Goal: Transaction & Acquisition: Purchase product/service

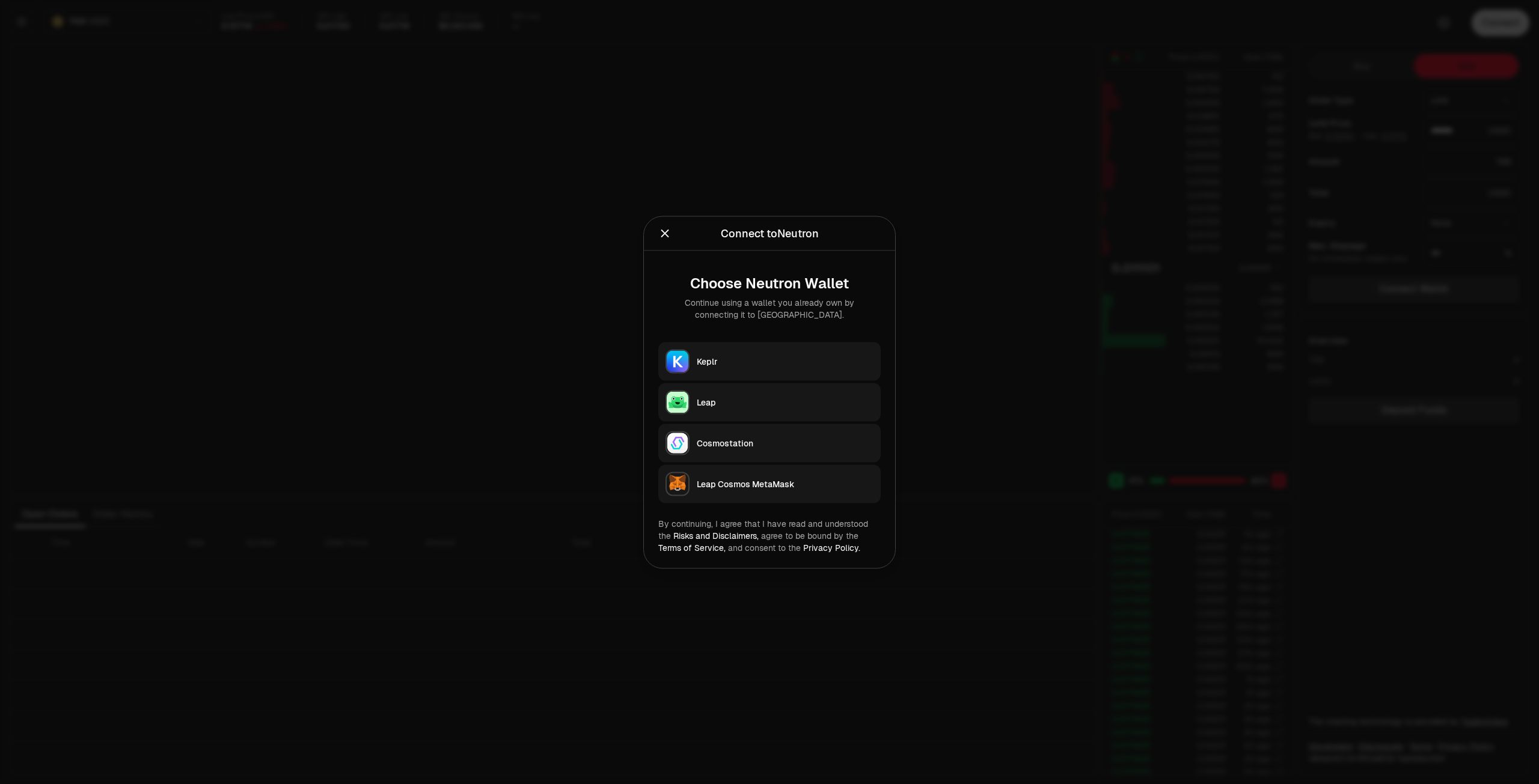
click at [717, 370] on button "Keplr" at bounding box center [769, 361] width 222 height 39
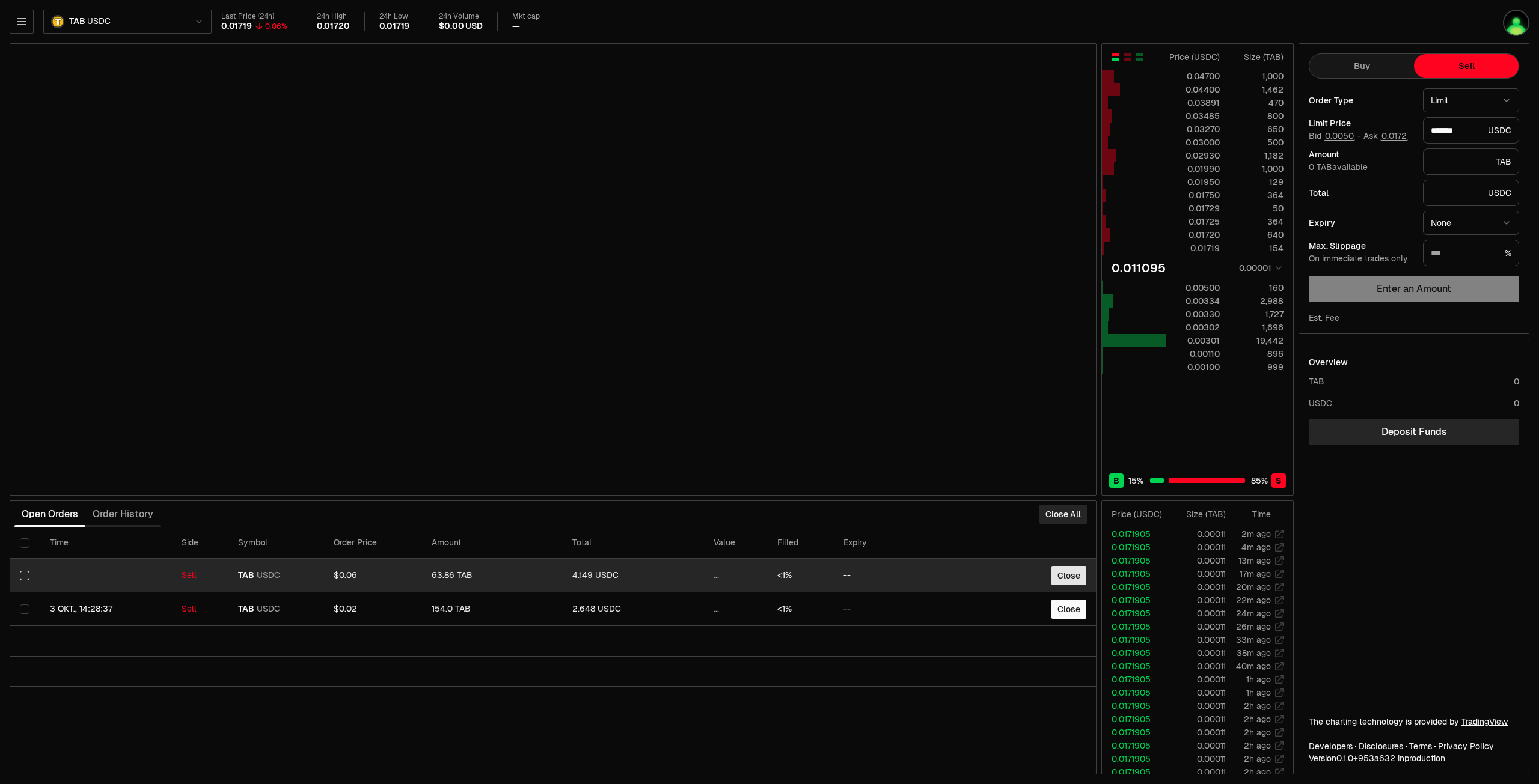
click at [1063, 578] on button "Close" at bounding box center [1068, 575] width 35 height 19
click at [1067, 578] on button "Close" at bounding box center [1068, 575] width 35 height 19
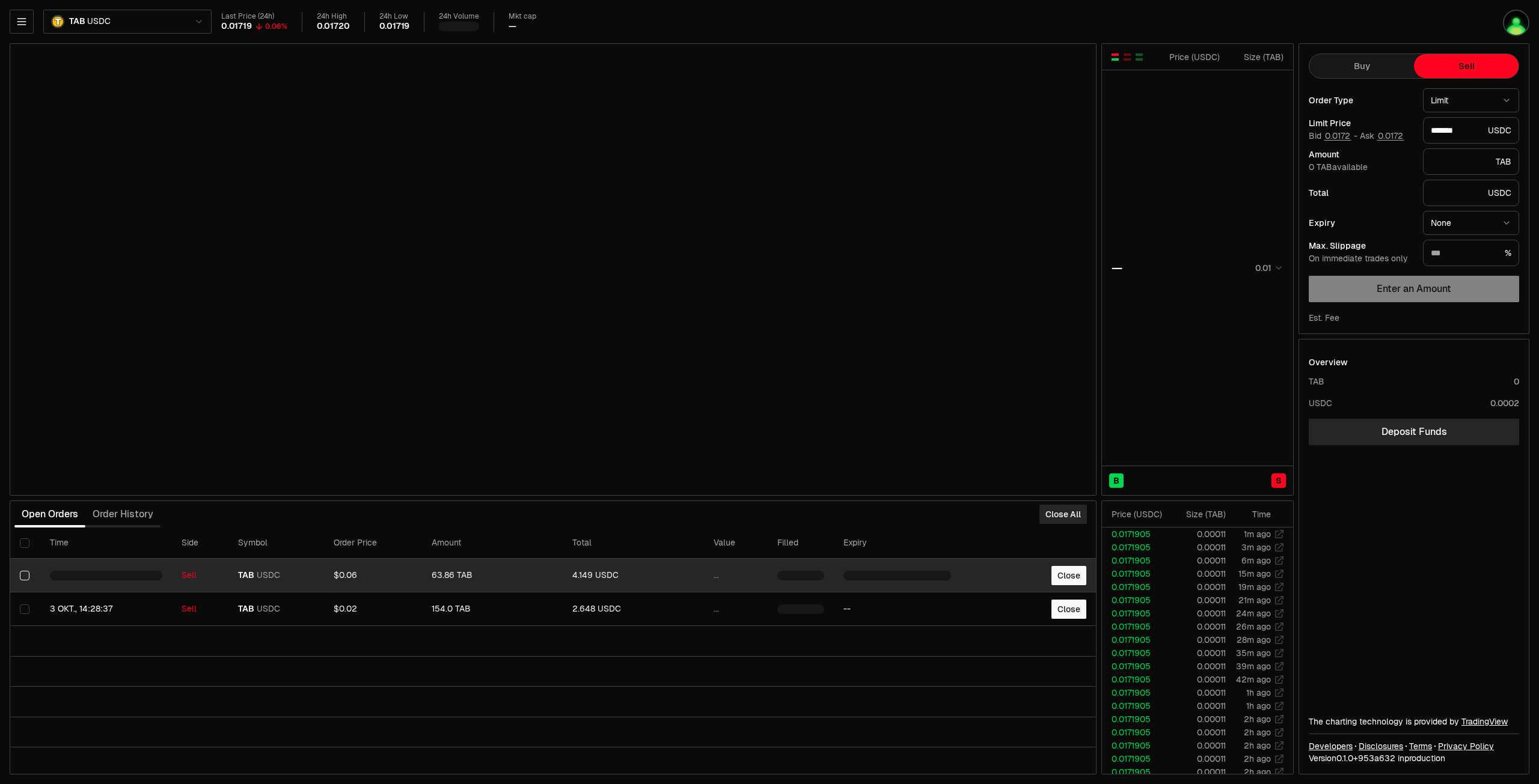
click at [19, 572] on td at bounding box center [25, 575] width 30 height 33
click at [26, 578] on button "Select row" at bounding box center [25, 575] width 10 height 10
click at [1082, 584] on button "Close" at bounding box center [1068, 575] width 35 height 19
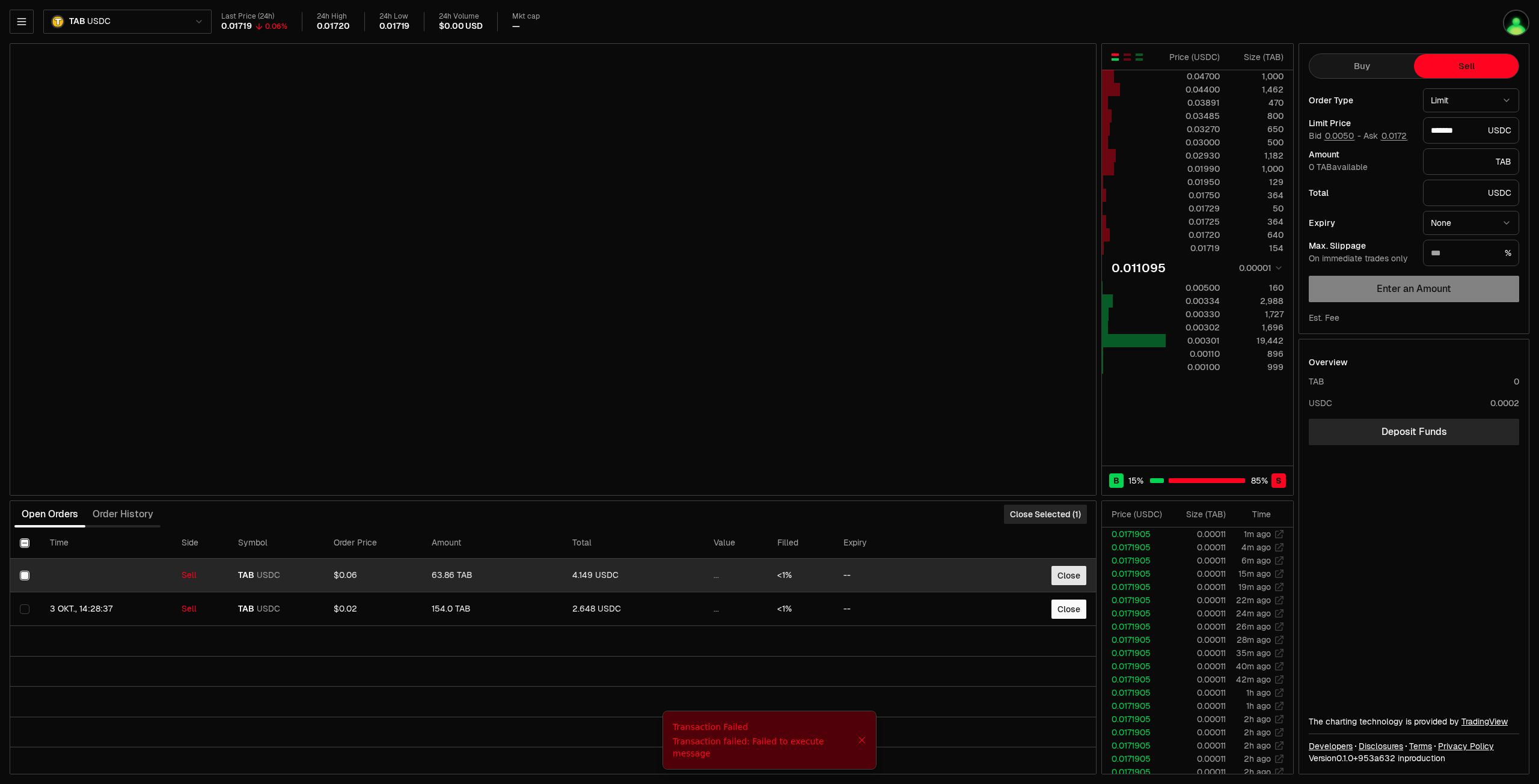
click at [1064, 578] on button "Close" at bounding box center [1068, 575] width 35 height 19
click at [1067, 575] on button "Close" at bounding box center [1068, 575] width 35 height 19
click at [1067, 575] on div "Closing..." at bounding box center [1061, 575] width 48 height 19
click at [1067, 575] on button "Close" at bounding box center [1068, 575] width 35 height 19
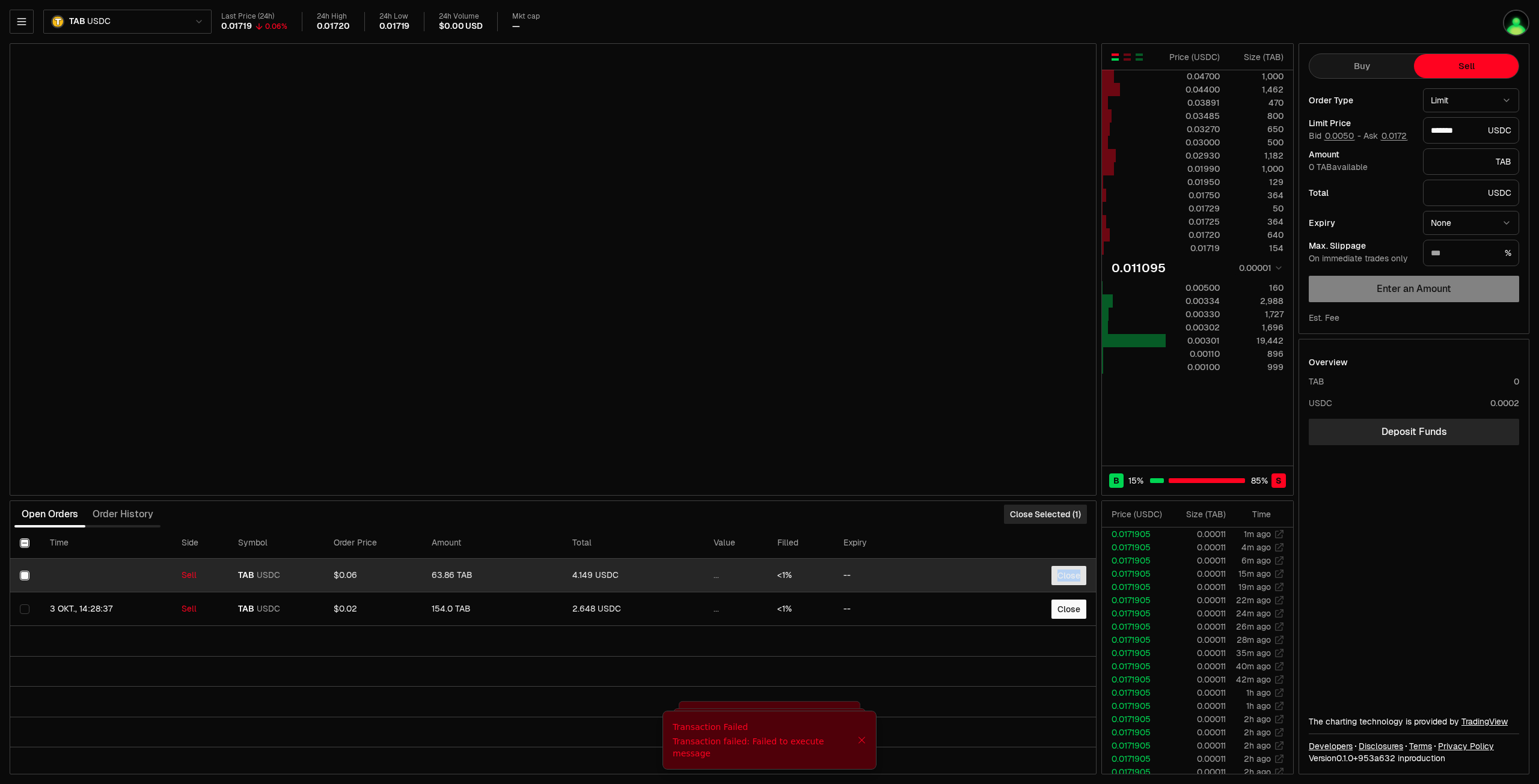
click at [1067, 575] on div "Close" at bounding box center [1068, 575] width 35 height 19
click at [1067, 575] on button "Closing..." at bounding box center [1061, 575] width 48 height 19
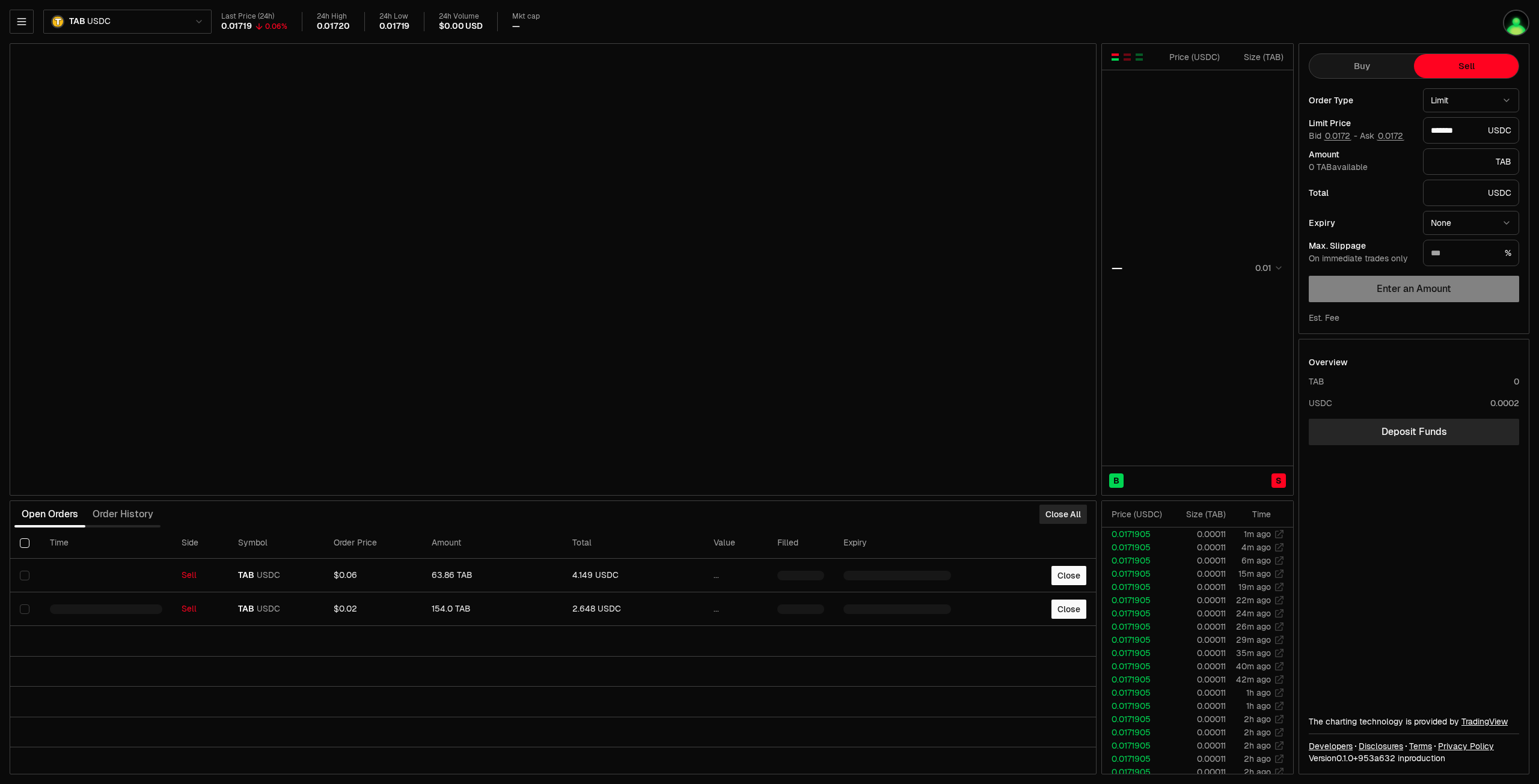
click at [27, 545] on button "Select all" at bounding box center [25, 543] width 10 height 10
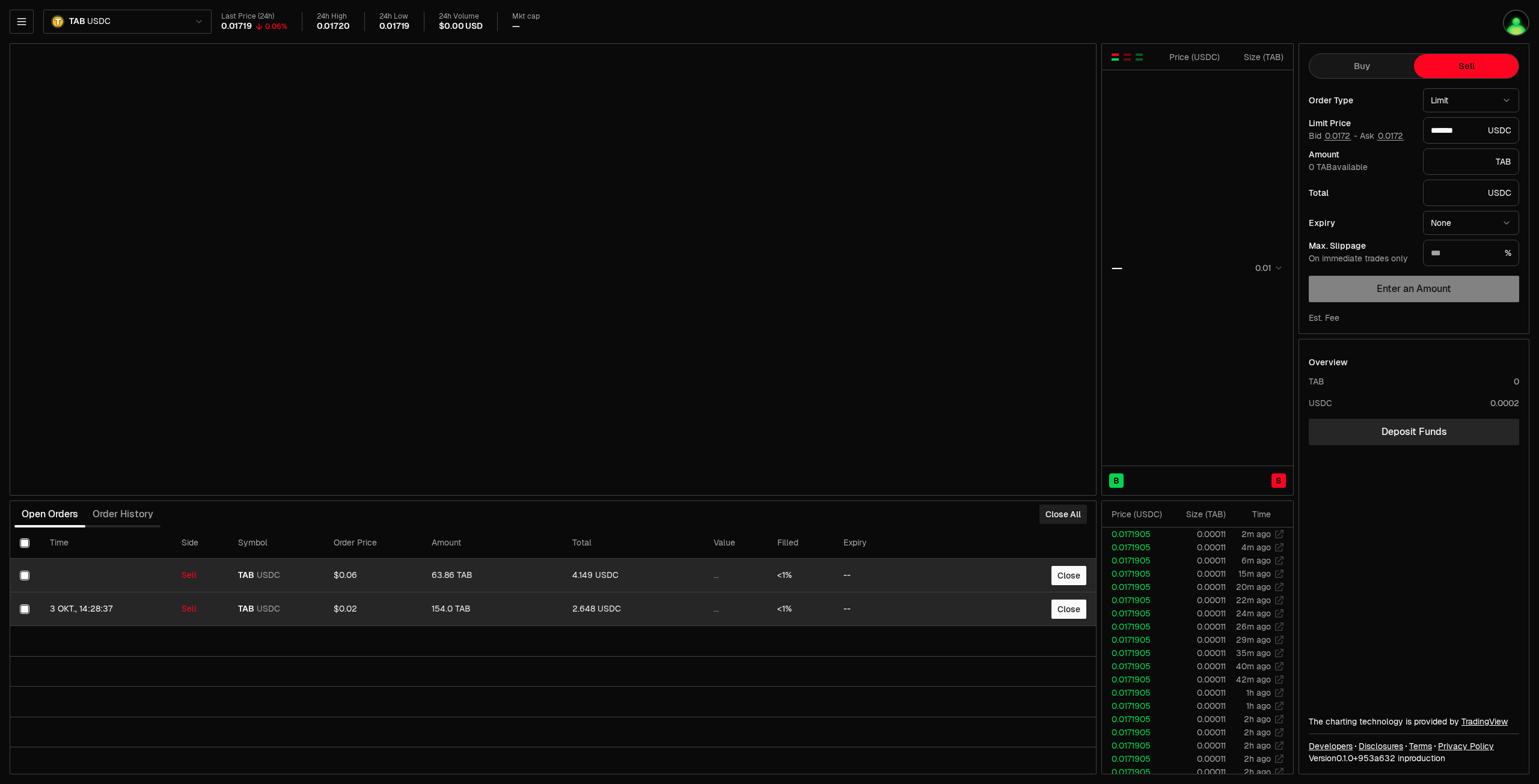
click at [1061, 506] on button "Close All" at bounding box center [1063, 514] width 48 height 19
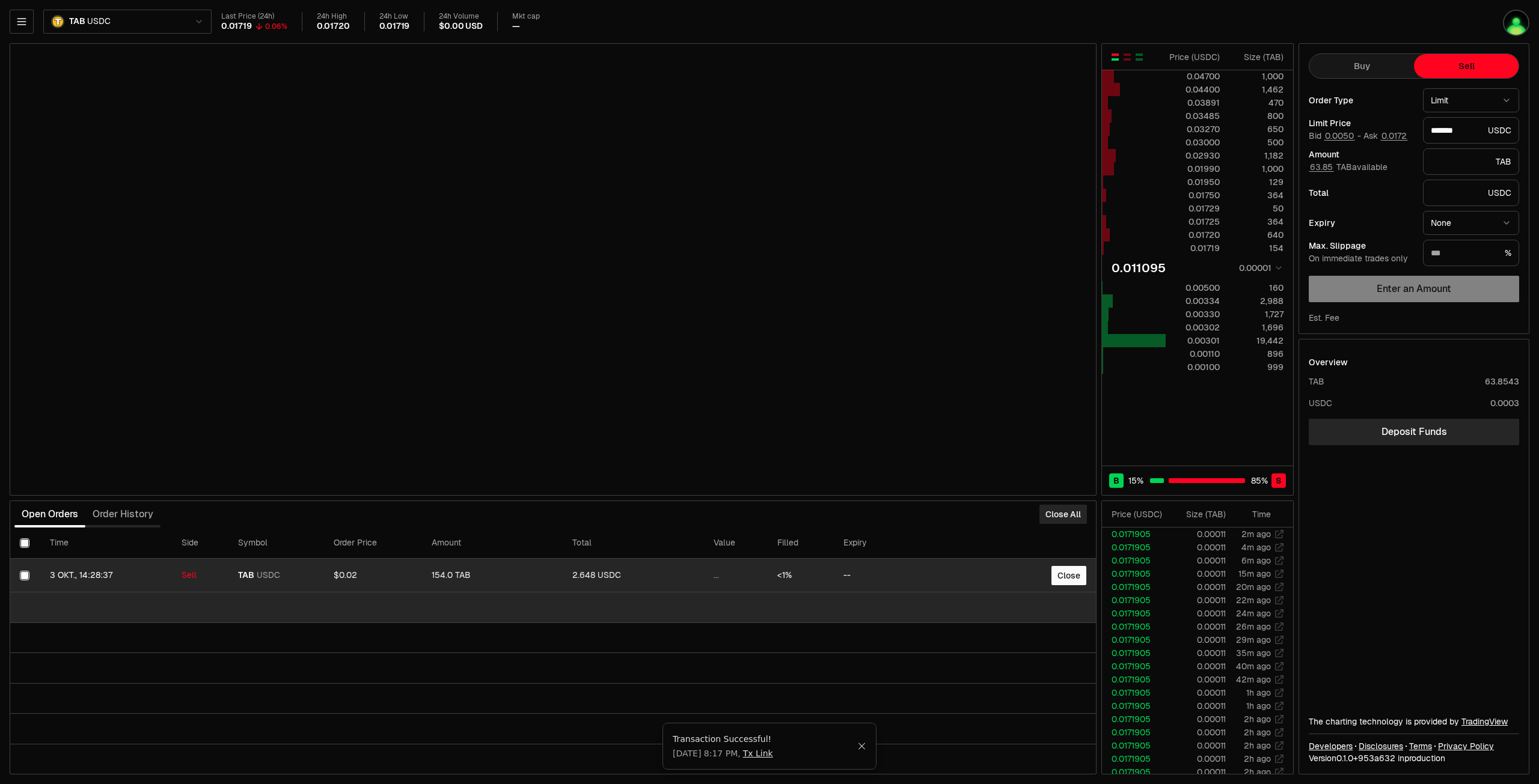
click at [533, 620] on td at bounding box center [553, 607] width 1085 height 30
